Goal: Obtain resource: Download file/media

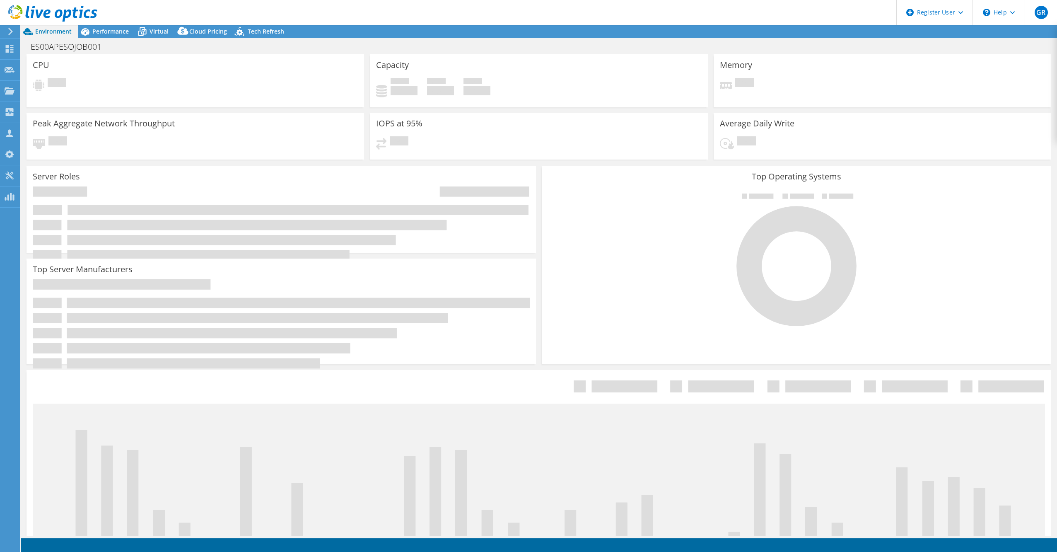
select select "USD"
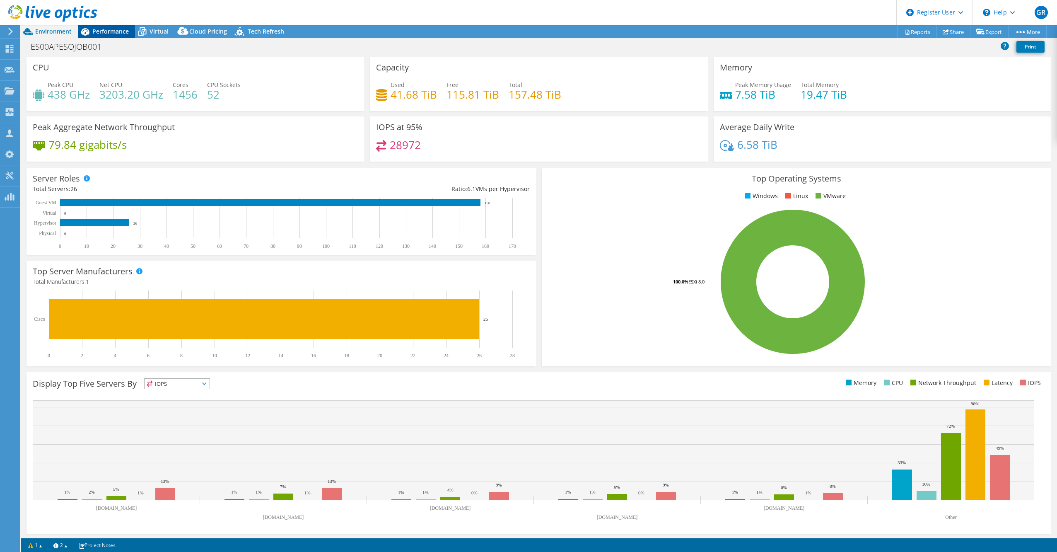
click at [106, 29] on span "Performance" at bounding box center [110, 31] width 36 height 8
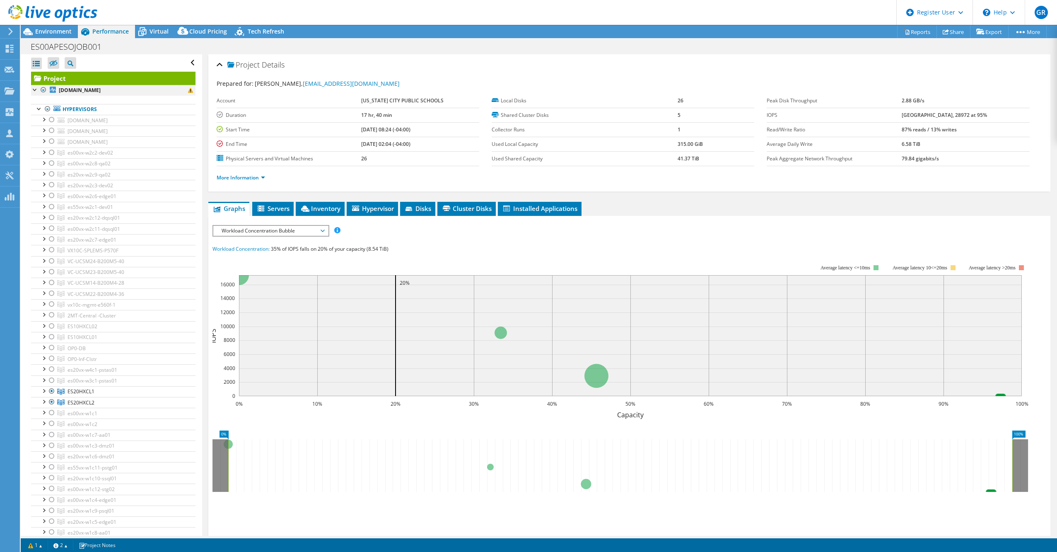
click at [45, 90] on div at bounding box center [43, 90] width 8 height 10
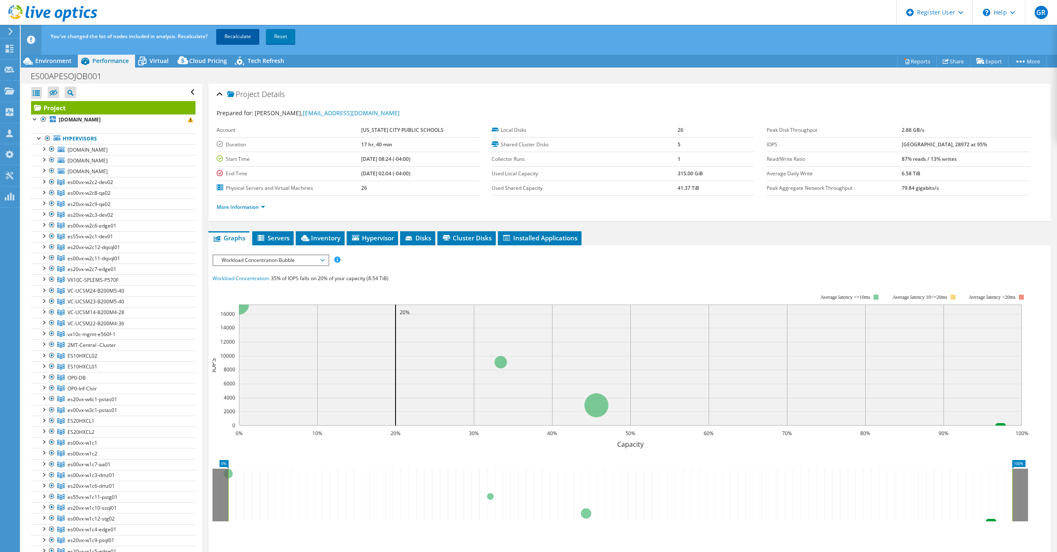
click at [251, 37] on link "Recalculate" at bounding box center [237, 36] width 43 height 15
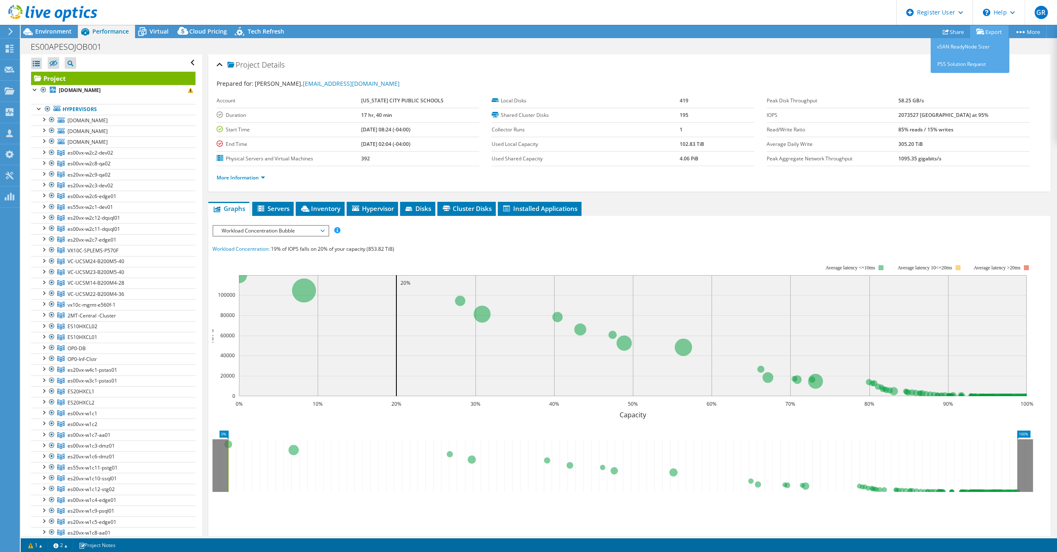
click at [985, 30] on link "Export" at bounding box center [989, 31] width 39 height 13
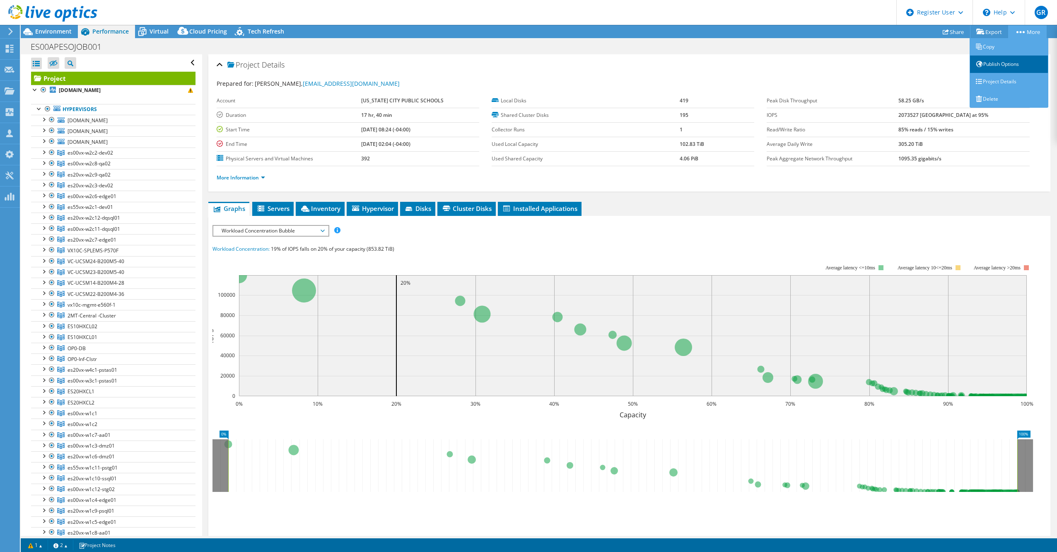
click at [1015, 64] on link "Publish Options" at bounding box center [1008, 63] width 79 height 17
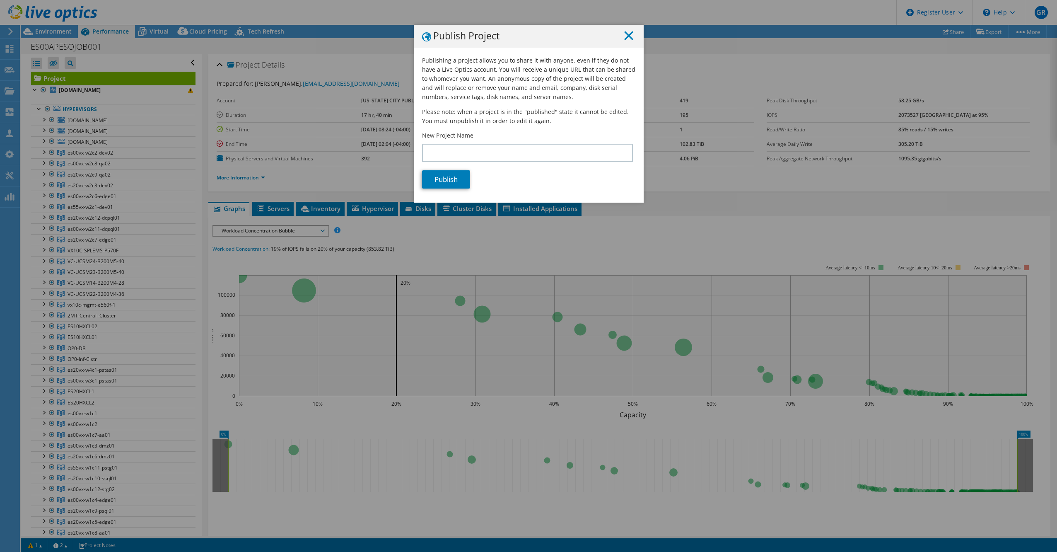
click at [625, 36] on line at bounding box center [628, 35] width 8 height 8
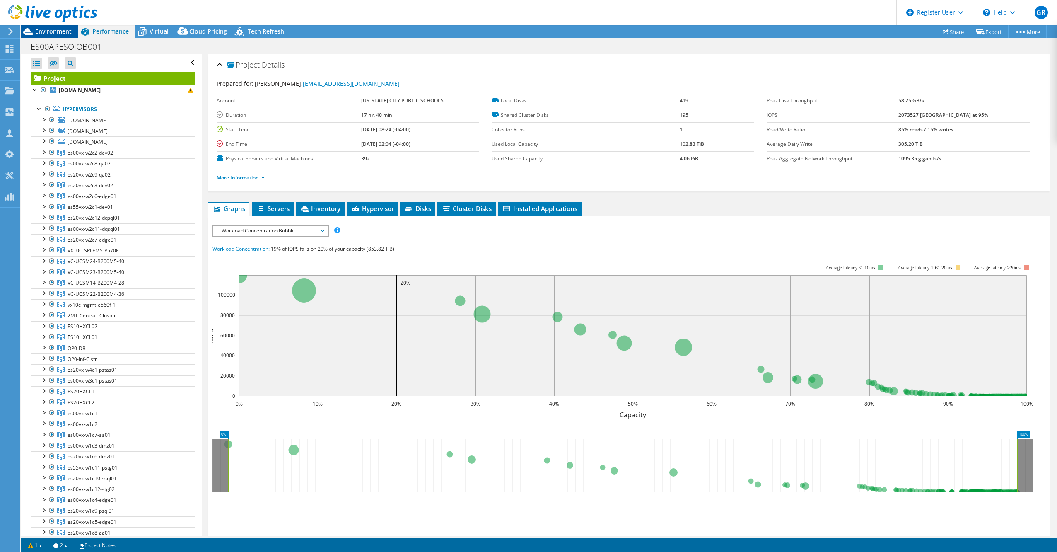
click at [53, 29] on span "Environment" at bounding box center [53, 31] width 36 height 8
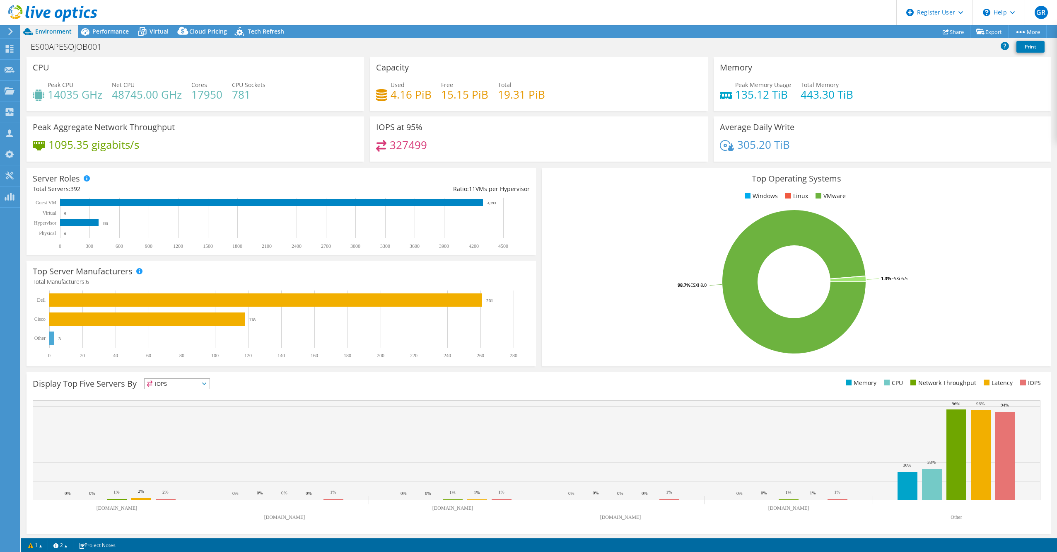
scroll to position [1, 0]
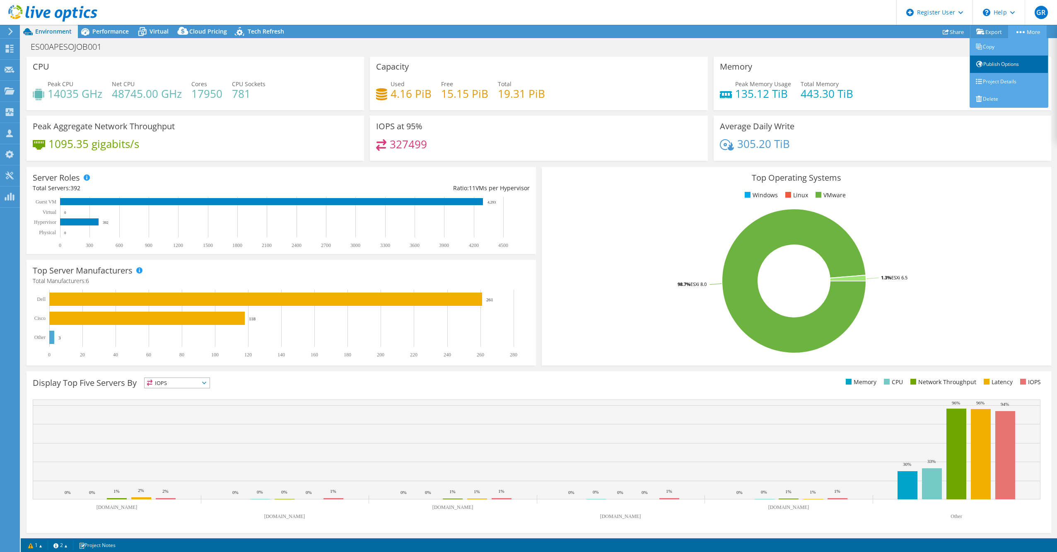
click at [1014, 70] on link "Publish Options" at bounding box center [1008, 63] width 79 height 17
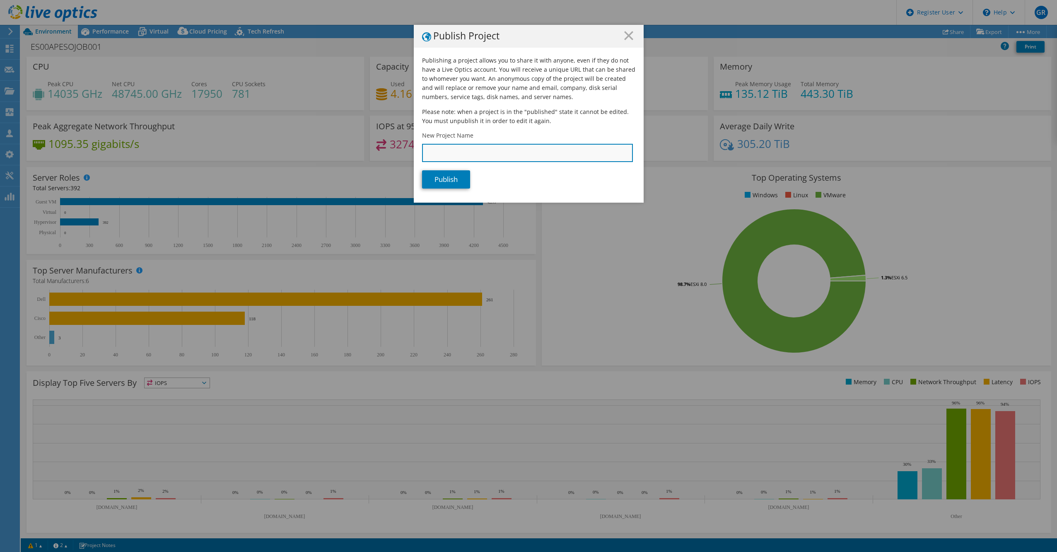
click at [533, 159] on input "New Project Name" at bounding box center [527, 153] width 211 height 18
type input "DOE October"
click at [451, 179] on link "Publish" at bounding box center [446, 179] width 48 height 18
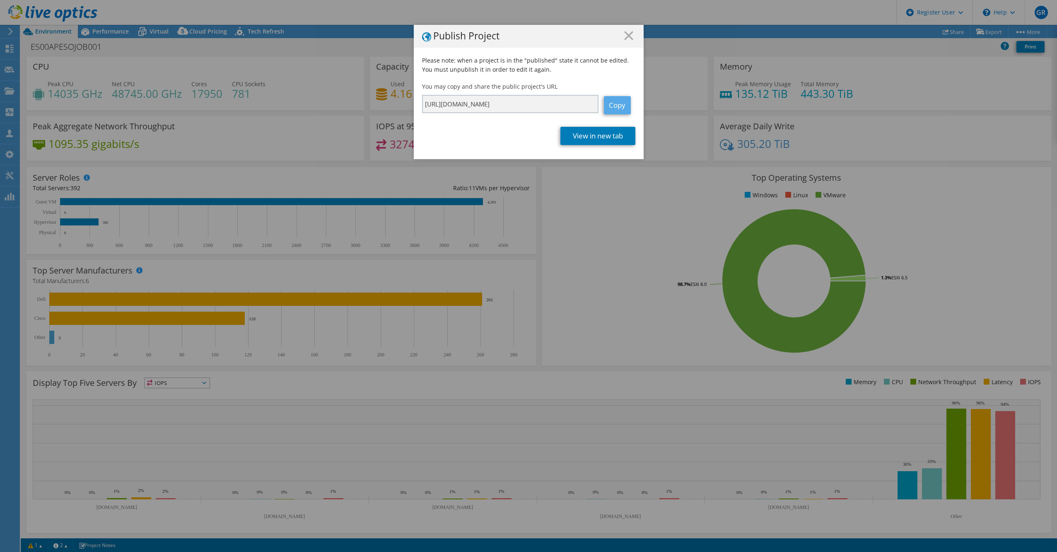
click at [614, 104] on link "Copy" at bounding box center [617, 105] width 27 height 18
drag, startPoint x: 614, startPoint y: 104, endPoint x: 625, endPoint y: 33, distance: 71.7
click at [625, 33] on icon at bounding box center [628, 35] width 9 height 9
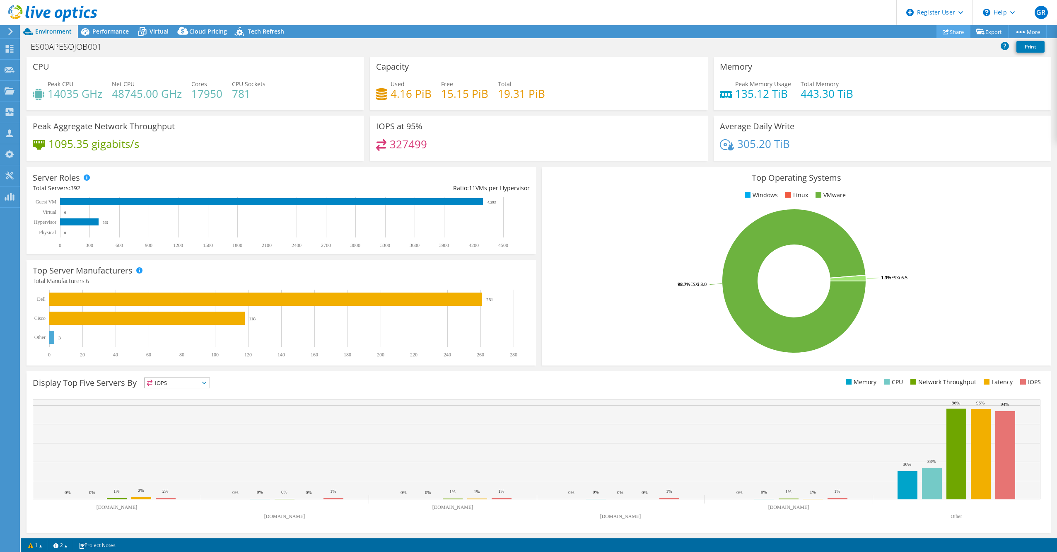
click at [944, 31] on link "Share" at bounding box center [953, 31] width 34 height 13
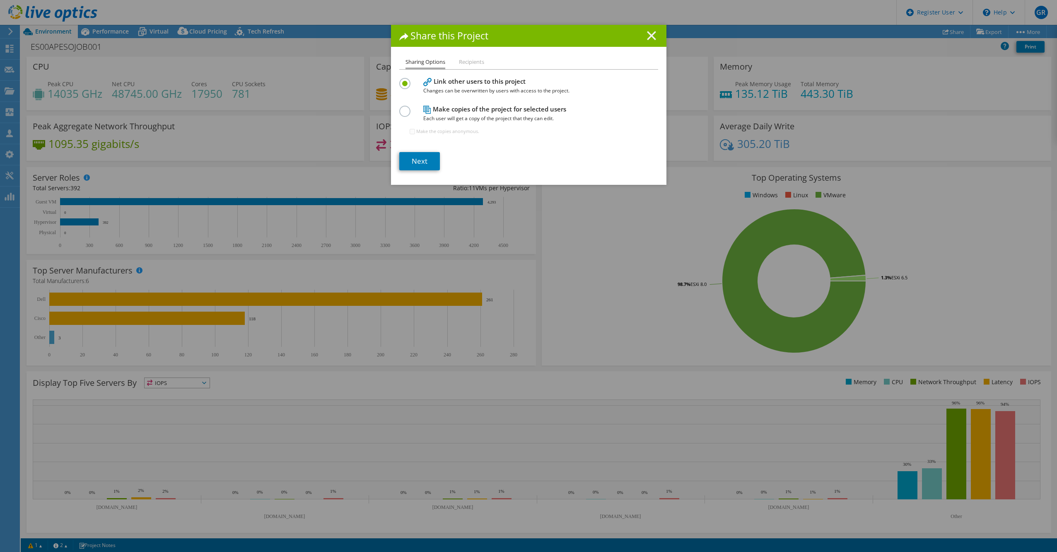
click at [649, 35] on icon at bounding box center [651, 35] width 9 height 9
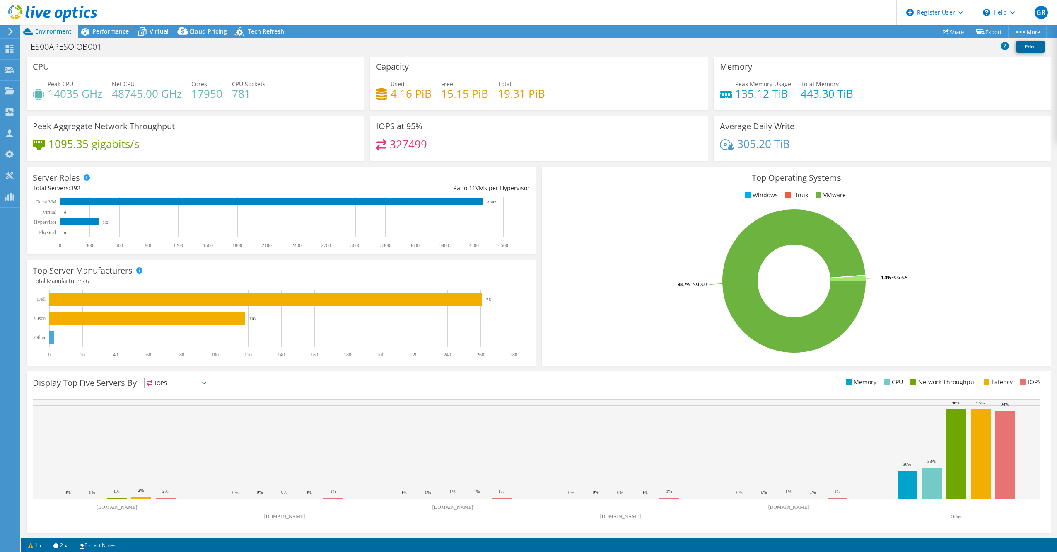
click at [1036, 45] on link "Print" at bounding box center [1030, 47] width 28 height 12
click at [1012, 78] on link "Project Details" at bounding box center [1008, 81] width 79 height 17
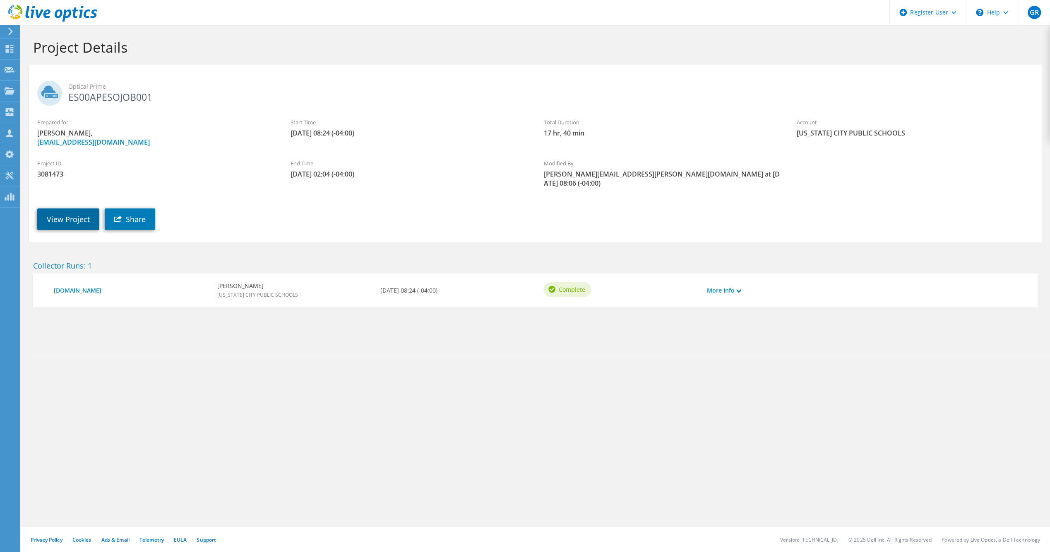
click at [64, 210] on link "View Project" at bounding box center [68, 219] width 62 height 22
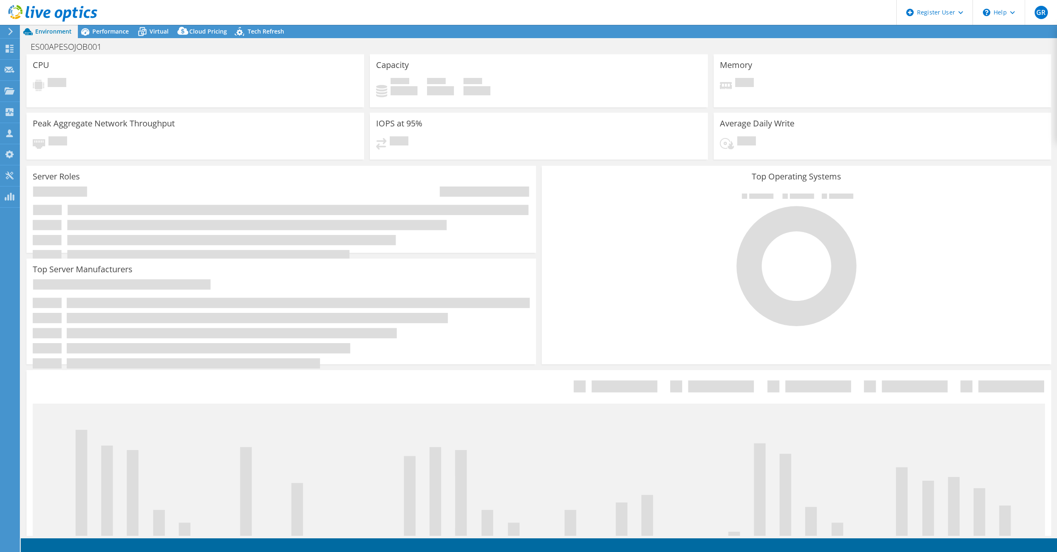
select select "USD"
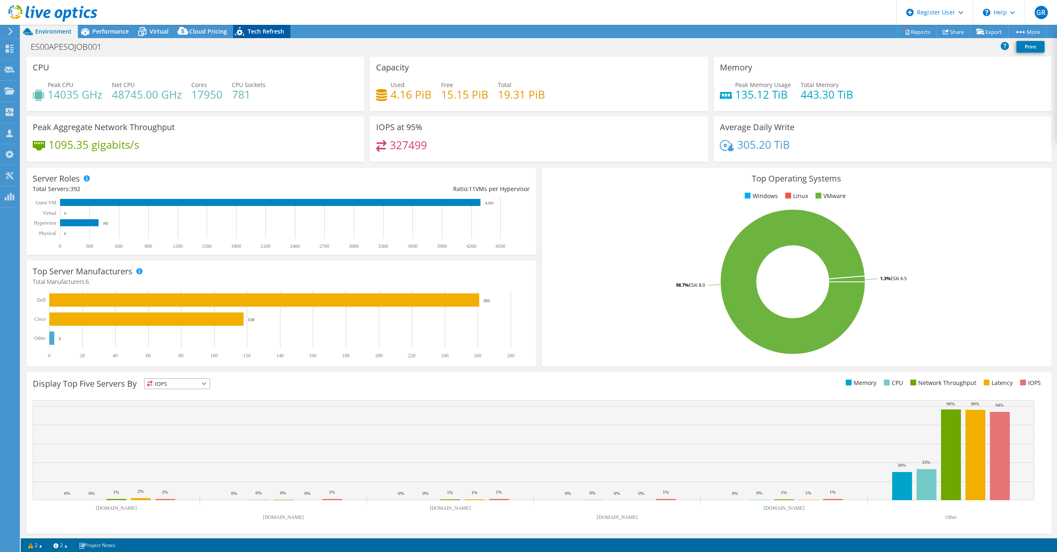
click at [261, 29] on span "Tech Refresh" at bounding box center [266, 31] width 36 height 8
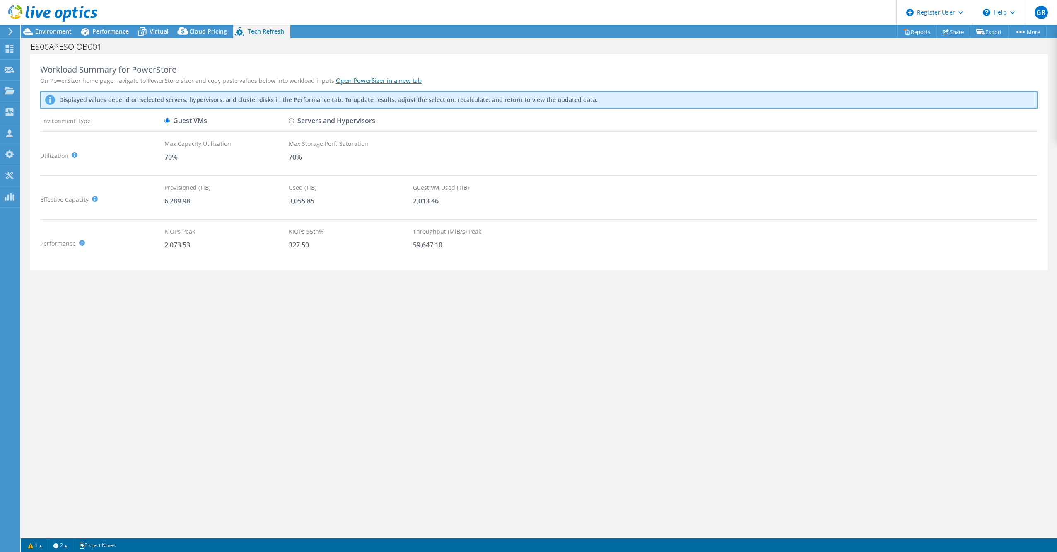
click at [38, 25] on div at bounding box center [48, 14] width 97 height 28
click at [36, 31] on span "Environment" at bounding box center [53, 31] width 36 height 8
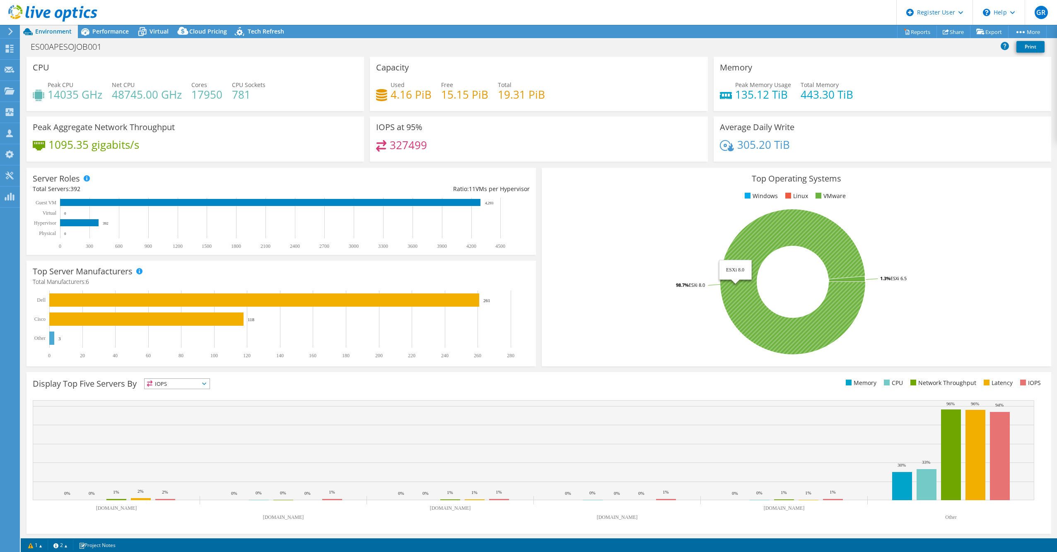
scroll to position [1, 0]
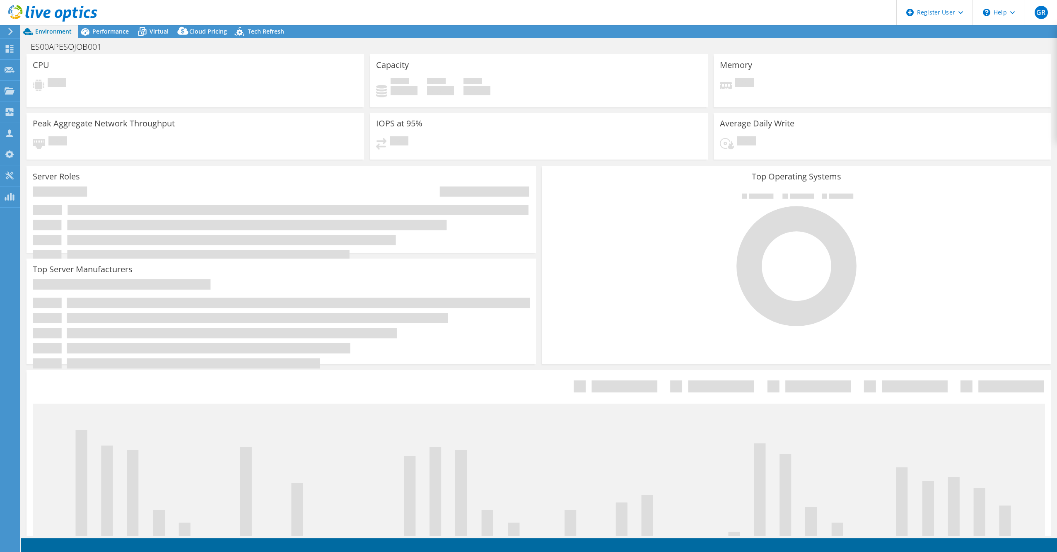
select select "USD"
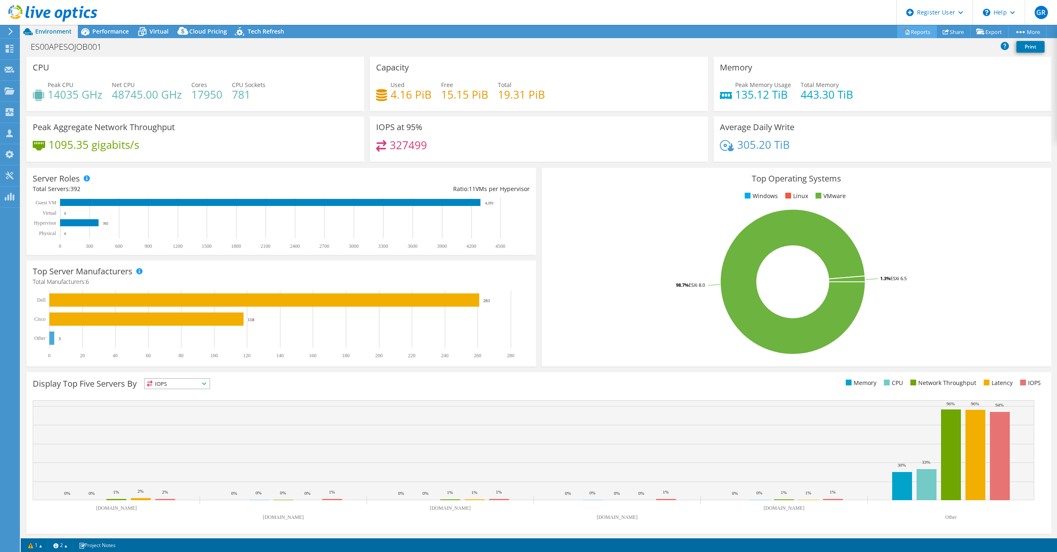
click at [918, 34] on link "Reports" at bounding box center [917, 31] width 40 height 13
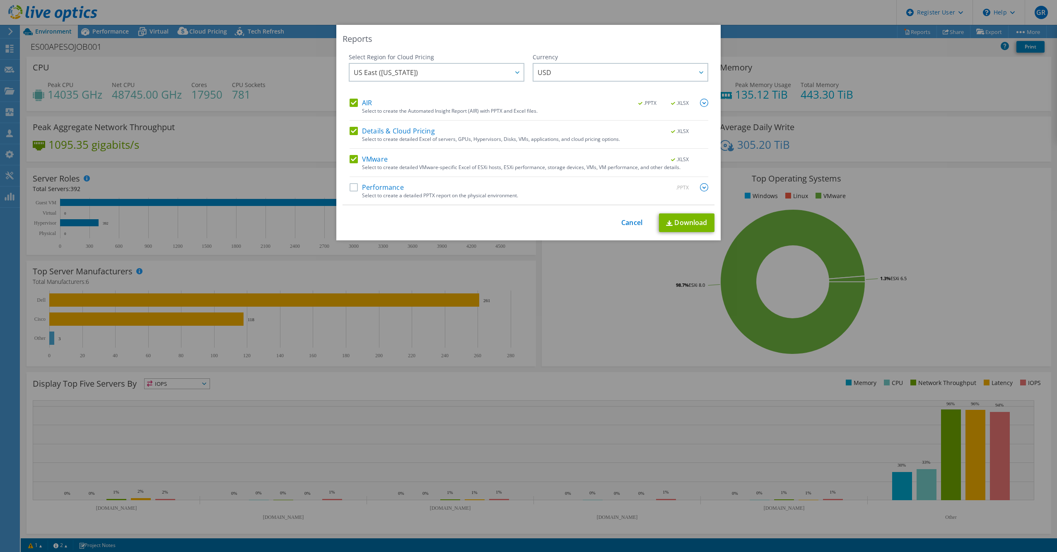
click at [350, 128] on label "Details & Cloud Pricing" at bounding box center [391, 131] width 85 height 8
click at [0, 0] on input "Details & Cloud Pricing" at bounding box center [0, 0] width 0 height 0
click at [694, 224] on link "Download" at bounding box center [686, 222] width 55 height 19
click at [638, 222] on link "Cancel" at bounding box center [631, 223] width 21 height 8
